Goal: Check status: Check status

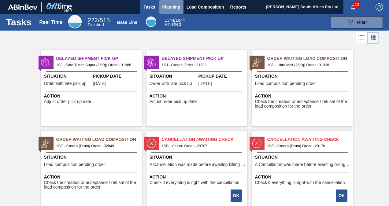
click at [169, 9] on span "Planning" at bounding box center [171, 6] width 18 height 7
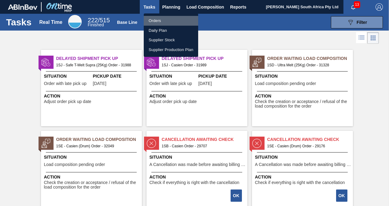
click at [169, 20] on li "Orders" at bounding box center [171, 21] width 54 height 10
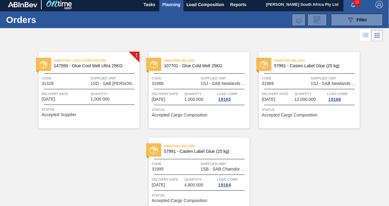
scroll to position [2, 0]
click at [113, 83] on span "1SD - SAB [PERSON_NAME]" at bounding box center [114, 84] width 47 height 5
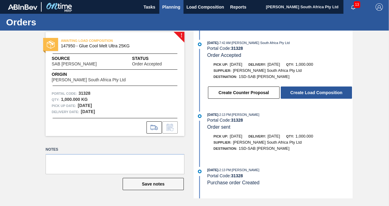
click at [180, 8] on span "Planning" at bounding box center [171, 6] width 18 height 7
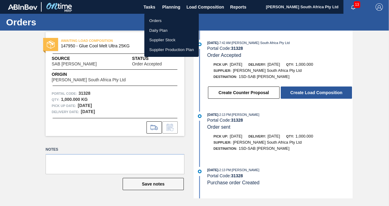
click at [163, 20] on li "Orders" at bounding box center [171, 21] width 54 height 10
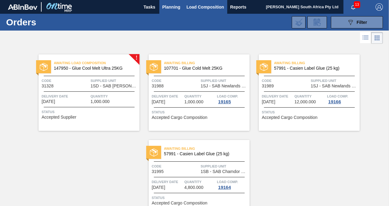
click at [202, 9] on span "Load Composition" at bounding box center [206, 6] width 38 height 7
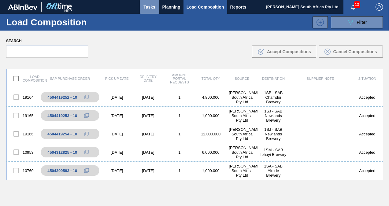
click at [149, 8] on span "Tasks" at bounding box center [149, 6] width 13 height 7
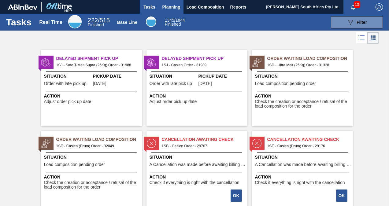
click at [177, 8] on span "Planning" at bounding box center [171, 6] width 18 height 7
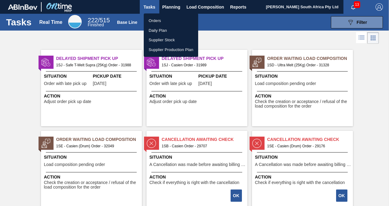
click at [159, 21] on li "Orders" at bounding box center [171, 21] width 54 height 10
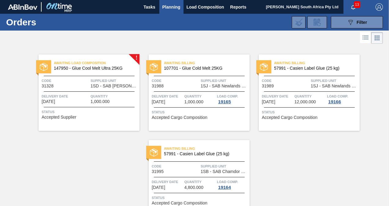
click at [28, 6] on img at bounding box center [22, 7] width 29 height 6
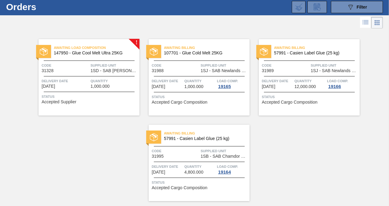
scroll to position [16, 0]
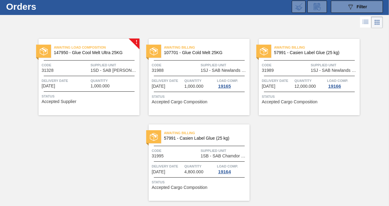
click at [98, 66] on span "Supplied Unit" at bounding box center [114, 65] width 47 height 6
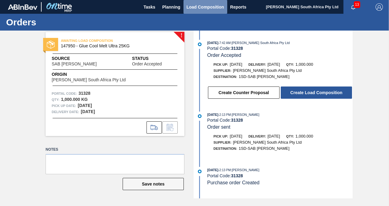
click at [202, 7] on span "Load Composition" at bounding box center [206, 6] width 38 height 7
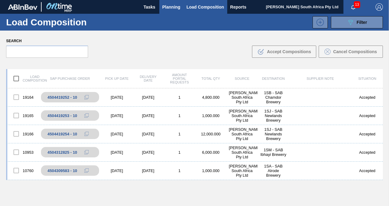
click at [169, 7] on span "Planning" at bounding box center [171, 6] width 18 height 7
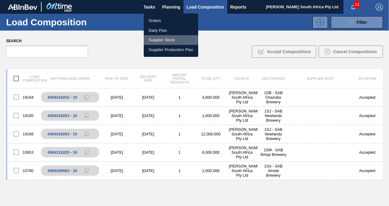
click at [160, 40] on li "Supplier Stock" at bounding box center [171, 40] width 54 height 10
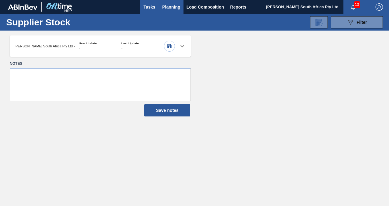
click at [148, 8] on span "Tasks" at bounding box center [149, 6] width 13 height 7
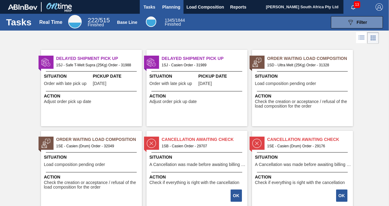
click at [177, 8] on span "Planning" at bounding box center [171, 6] width 18 height 7
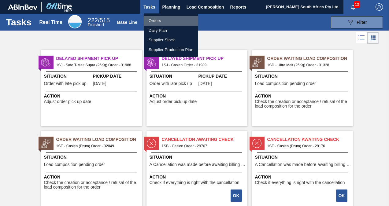
click at [163, 19] on li "Orders" at bounding box center [171, 21] width 54 height 10
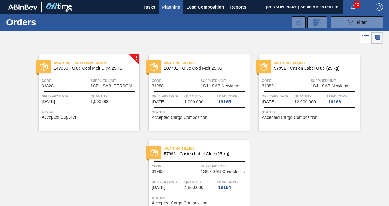
drag, startPoint x: 352, startPoint y: 23, endPoint x: 231, endPoint y: 50, distance: 123.8
click at [231, 50] on div "Awaiting Billing 107701 - Glue Cold Melt 25KG Code 31988 Supplied Unit 1SJ - SA…" at bounding box center [194, 88] width 110 height 86
click at [361, 24] on span "Filter" at bounding box center [362, 22] width 10 height 5
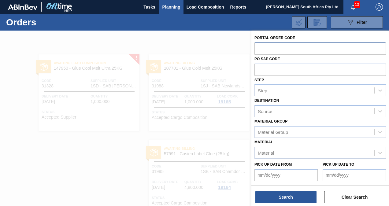
click at [264, 50] on input "text" at bounding box center [320, 49] width 132 height 12
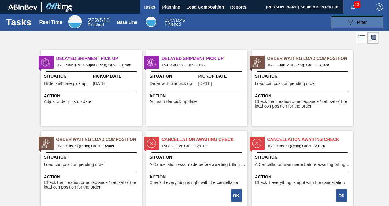
click at [365, 25] on div "089F7B8B-B2A5-4AFE-B5C0-19BA573D28AC Filter" at bounding box center [357, 22] width 20 height 7
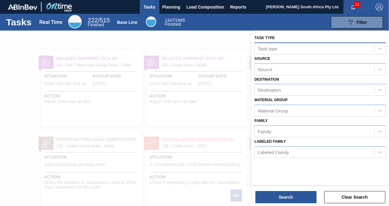
click at [321, 43] on div "Task type" at bounding box center [320, 49] width 132 height 12
drag, startPoint x: 321, startPoint y: 43, endPoint x: 376, endPoint y: 46, distance: 55.4
click at [376, 46] on div "Task type" at bounding box center [320, 49] width 132 height 12
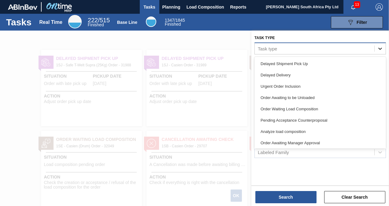
click at [377, 53] on div at bounding box center [380, 48] width 11 height 11
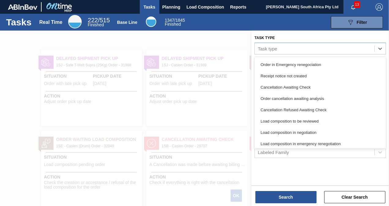
scroll to position [113, 0]
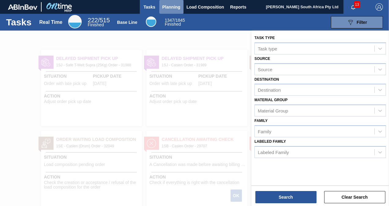
click at [169, 8] on span "Planning" at bounding box center [171, 6] width 18 height 7
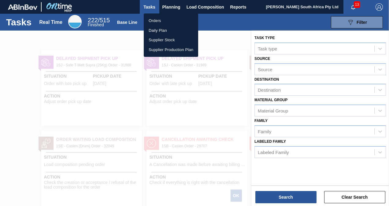
click at [164, 22] on li "Orders" at bounding box center [171, 21] width 54 height 10
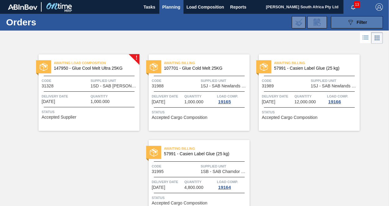
click at [353, 24] on icon "089F7B8B-B2A5-4AFE-B5C0-19BA573D28AC" at bounding box center [350, 22] width 7 height 7
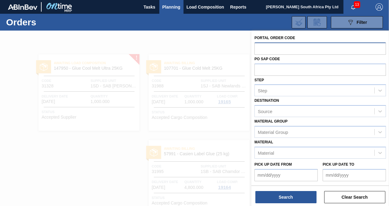
click at [320, 48] on input "text" at bounding box center [320, 49] width 132 height 12
type input "32049"
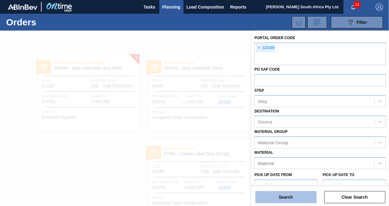
click at [290, 199] on button "Search" at bounding box center [285, 197] width 61 height 12
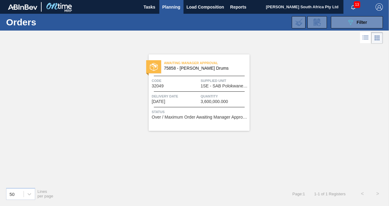
click at [220, 100] on span "3,600,000.000" at bounding box center [215, 101] width 28 height 5
